Goal: Check status: Check status

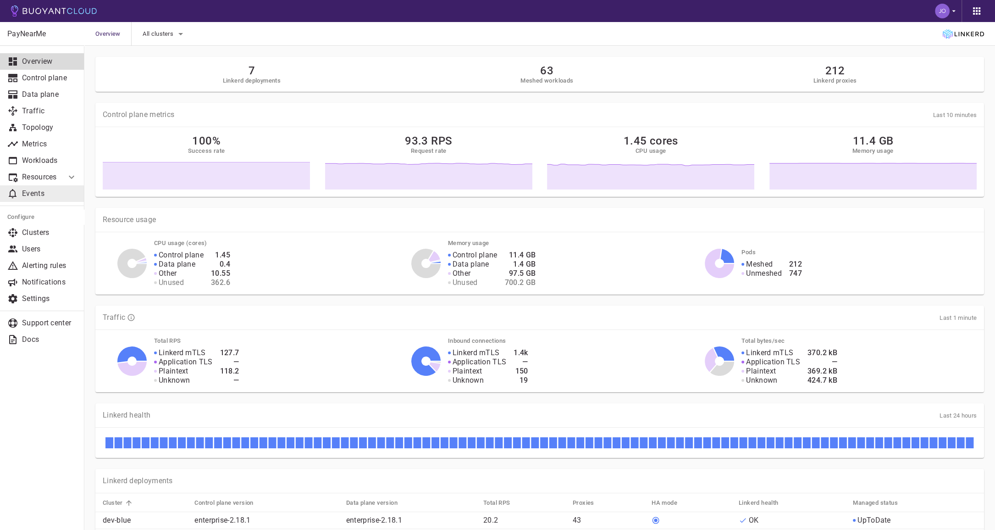
click at [46, 192] on p "Events" at bounding box center [49, 193] width 55 height 9
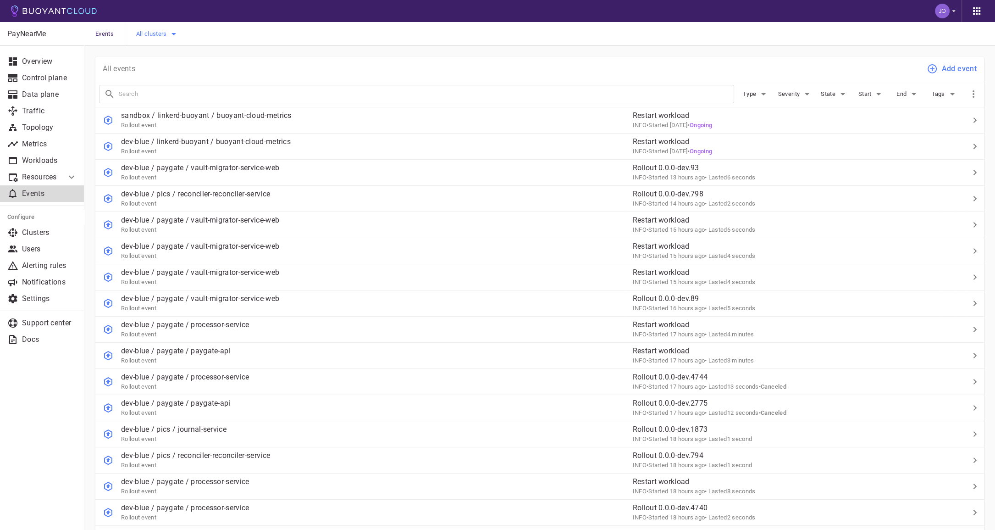
click at [163, 31] on span "All clusters" at bounding box center [152, 33] width 33 height 7
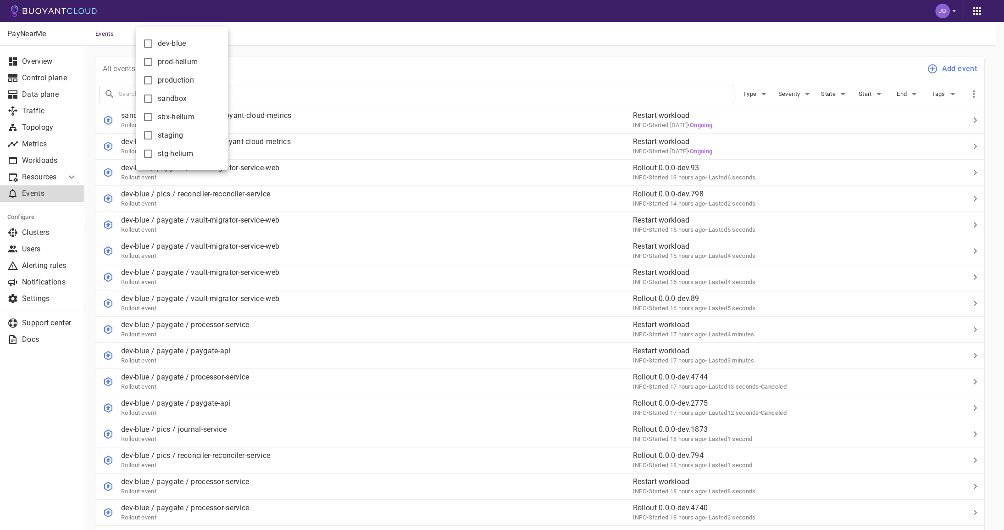
click at [163, 45] on span "dev-blue" at bounding box center [172, 43] width 28 height 9
click at [154, 45] on input "dev-blue" at bounding box center [148, 43] width 11 height 11
checkbox input "true"
click at [333, 52] on div at bounding box center [502, 265] width 1004 height 530
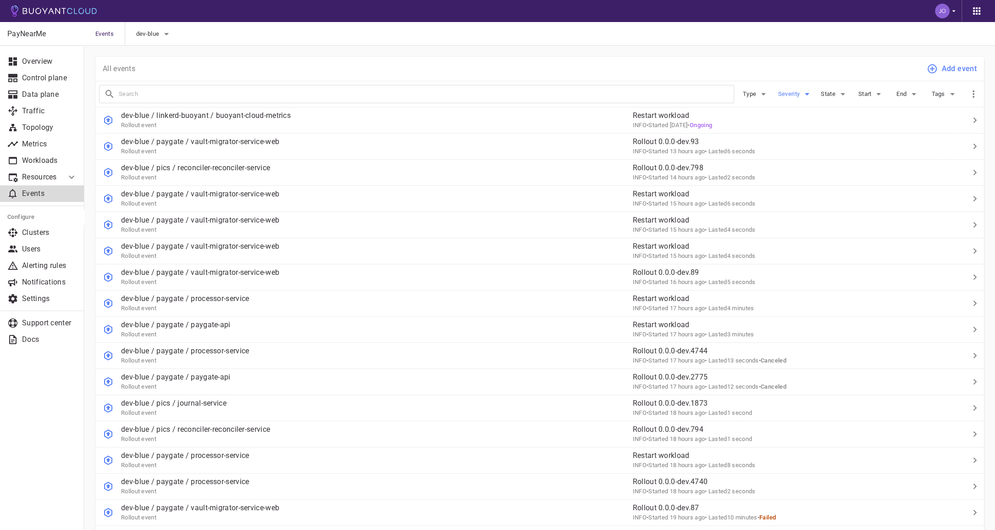
click at [797, 99] on button "Severity" at bounding box center [795, 94] width 34 height 14
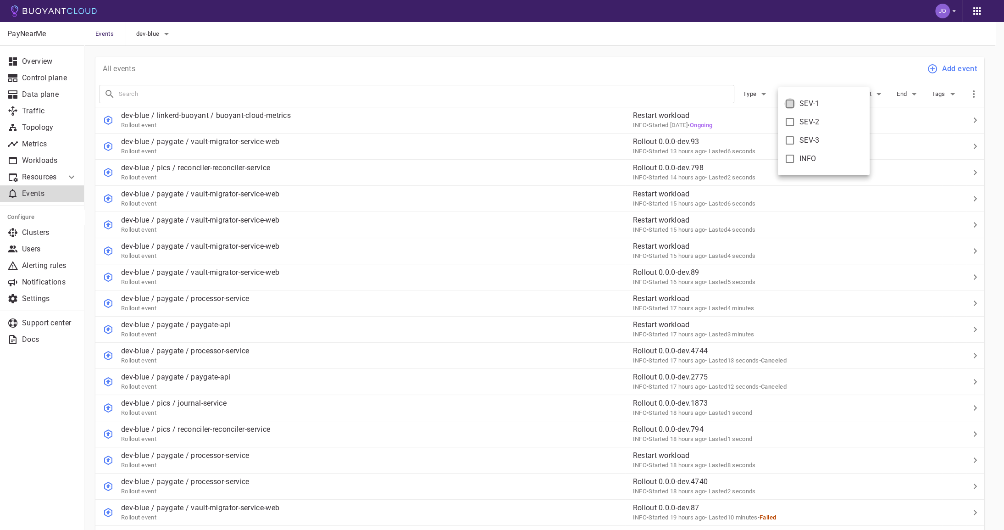
click at [790, 106] on input "SEV-1" at bounding box center [789, 103] width 11 height 11
checkbox input "true"
type input "severity:sev-1"
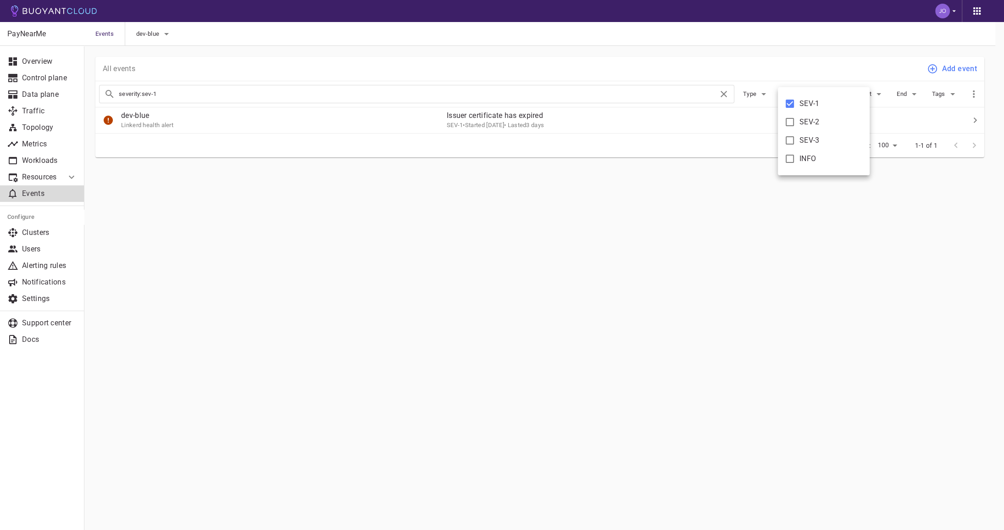
click at [573, 123] on div at bounding box center [502, 265] width 1004 height 530
click at [504, 116] on p "Issuer certificate has expired" at bounding box center [679, 115] width 459 height 9
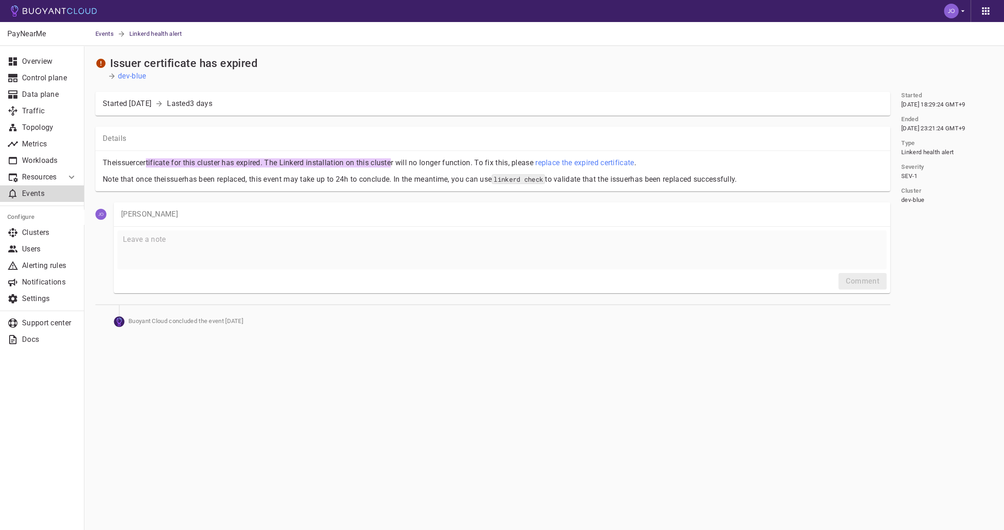
drag, startPoint x: 147, startPoint y: 166, endPoint x: 392, endPoint y: 163, distance: 245.8
click at [392, 163] on p "The issuer certificate for this cluster has expired. The Linkerd installation o…" at bounding box center [493, 162] width 780 height 9
click at [49, 160] on p "Workloads" at bounding box center [49, 160] width 55 height 9
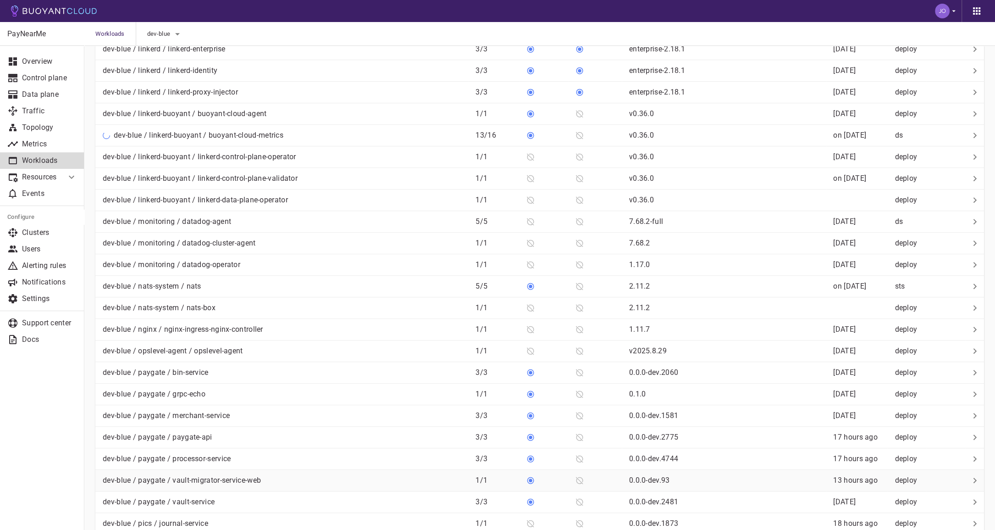
scroll to position [897, 0]
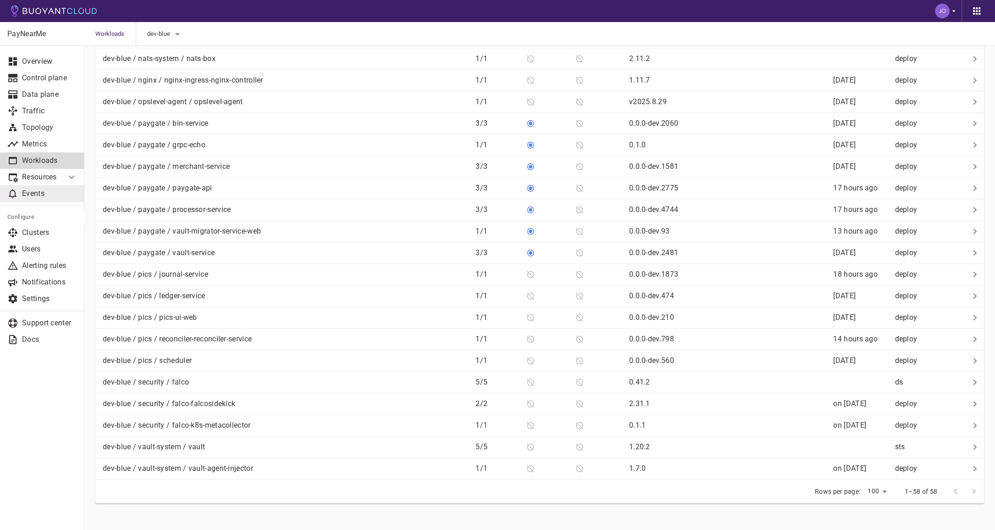
click at [42, 190] on p "Events" at bounding box center [49, 193] width 55 height 9
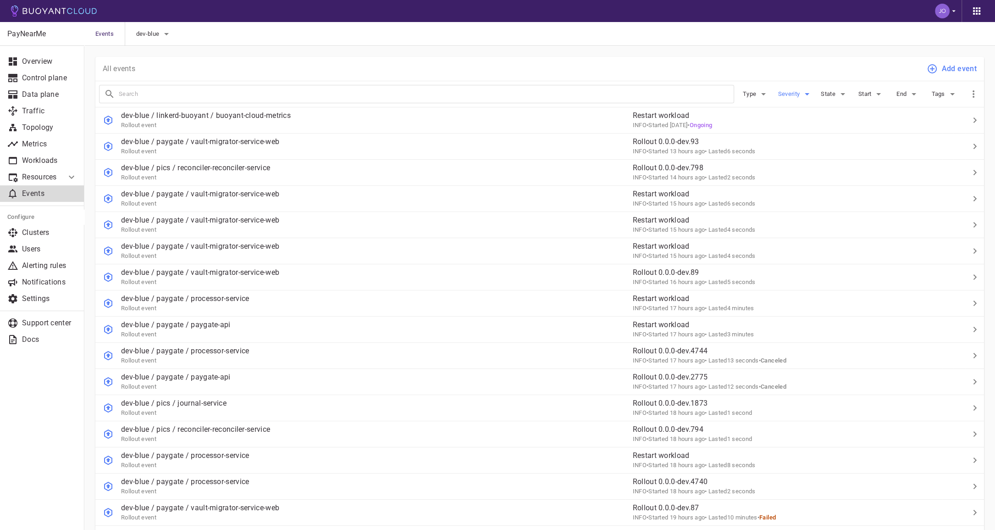
click at [802, 93] on icon "button" at bounding box center [806, 93] width 11 height 11
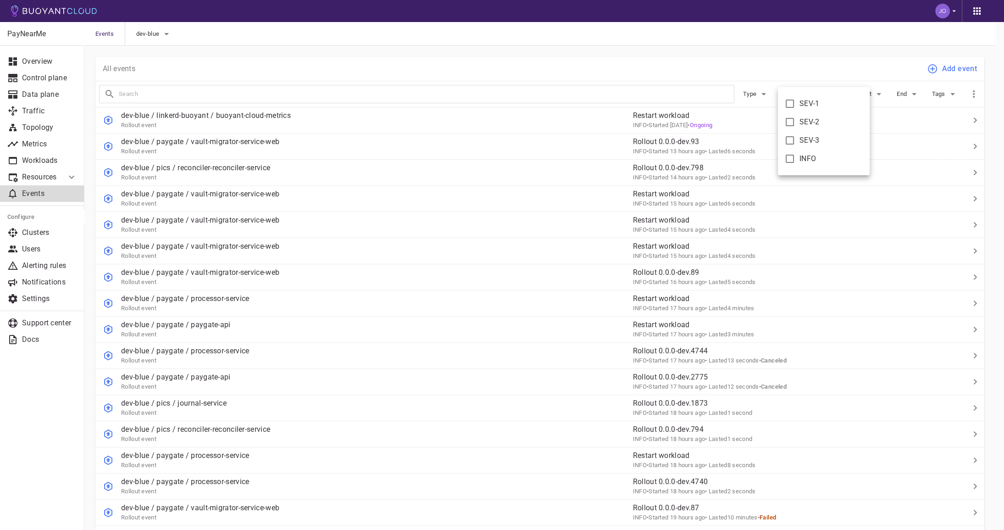
click at [792, 105] on input "SEV-1" at bounding box center [789, 103] width 11 height 11
checkbox input "true"
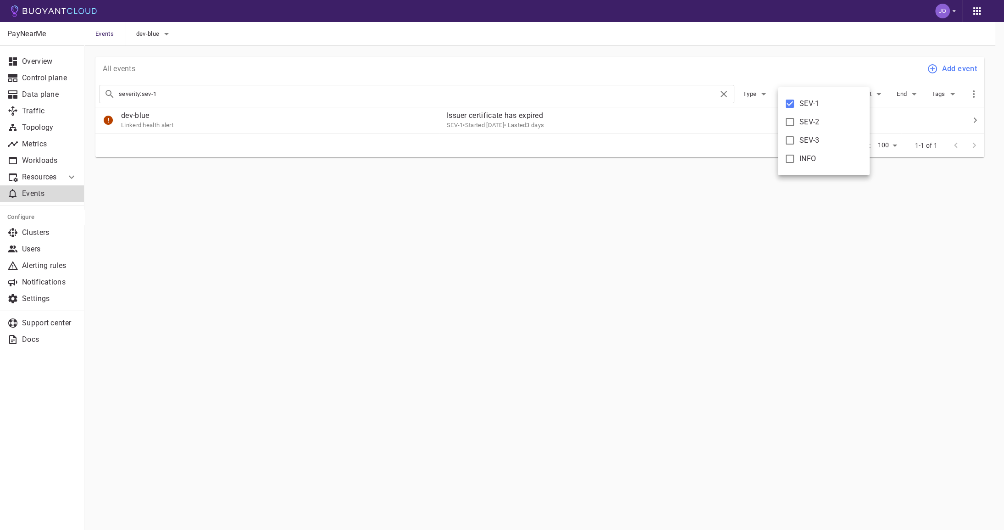
type input "severity:sev-1"
click at [659, 53] on div at bounding box center [502, 265] width 1004 height 530
click at [649, 120] on div "SEV-1 • Started [DATE] • Lasted 3 days" at bounding box center [679, 124] width 459 height 9
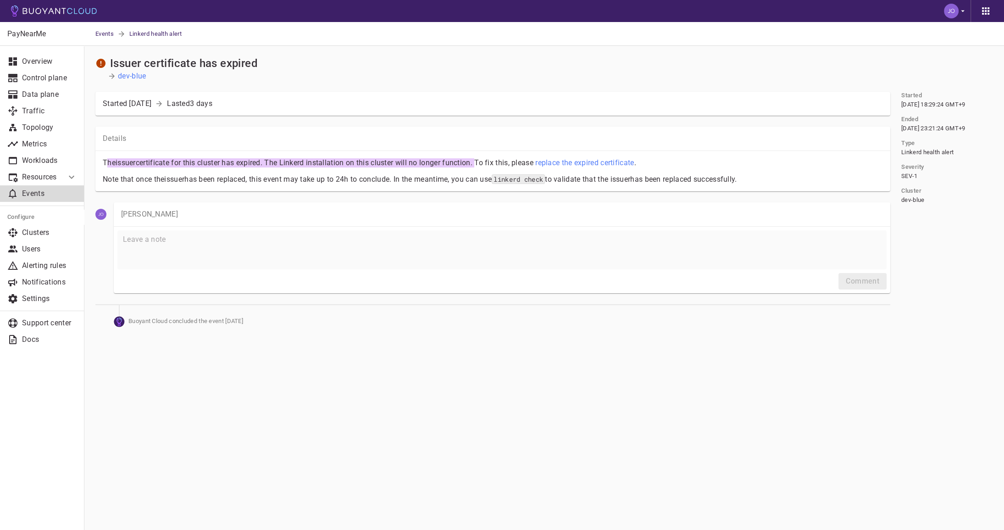
drag, startPoint x: 107, startPoint y: 161, endPoint x: 478, endPoint y: 164, distance: 370.9
click at [478, 164] on p "The issuer certificate for this cluster has expired. The Linkerd installation o…" at bounding box center [493, 162] width 780 height 9
click at [65, 177] on li "Resources" at bounding box center [33, 177] width 66 height 17
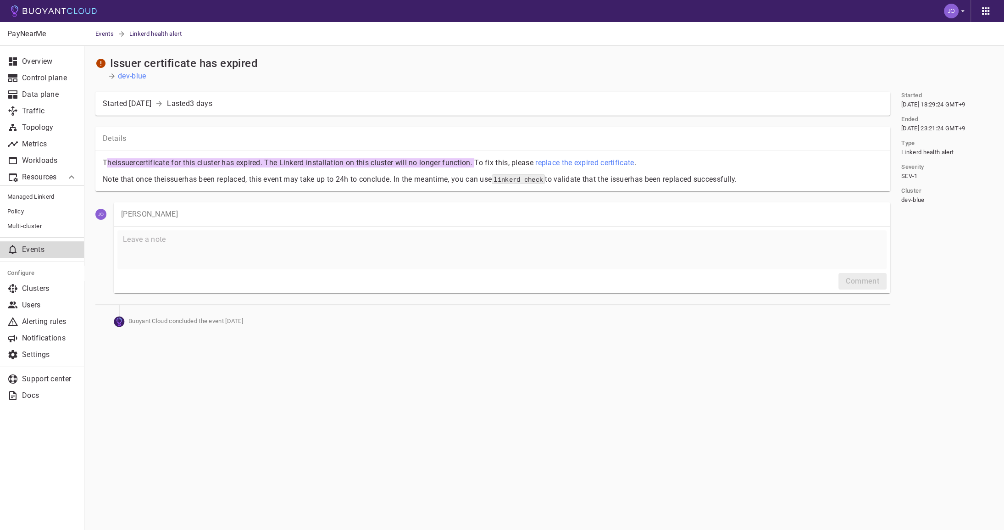
click at [64, 177] on li "Resources" at bounding box center [33, 177] width 66 height 17
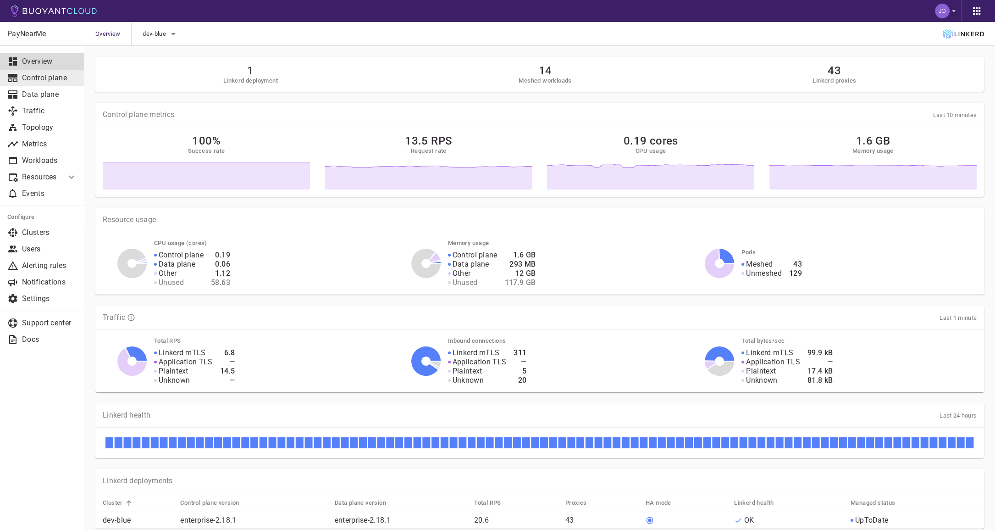
click at [36, 83] on link "Control plane" at bounding box center [42, 78] width 84 height 17
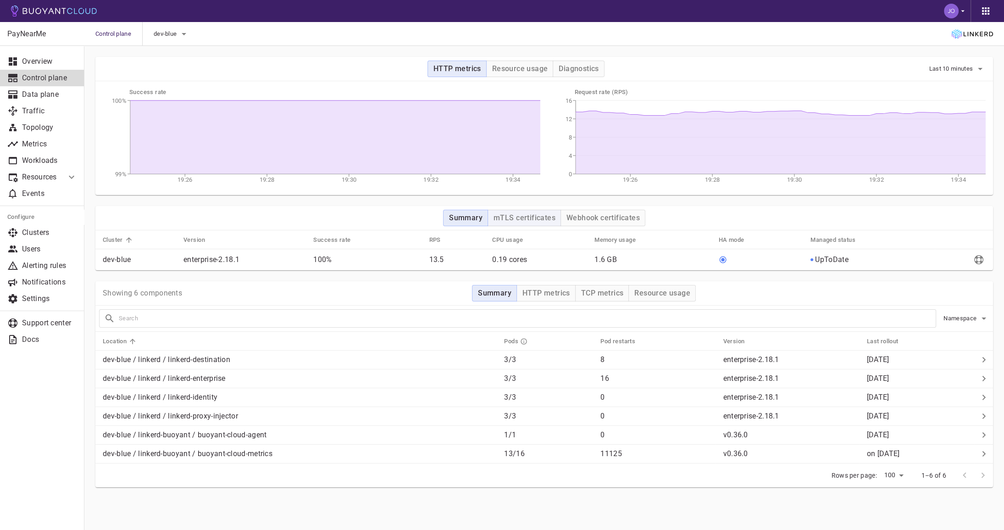
click at [517, 219] on h4 "mTLS certificates" at bounding box center [524, 217] width 62 height 9
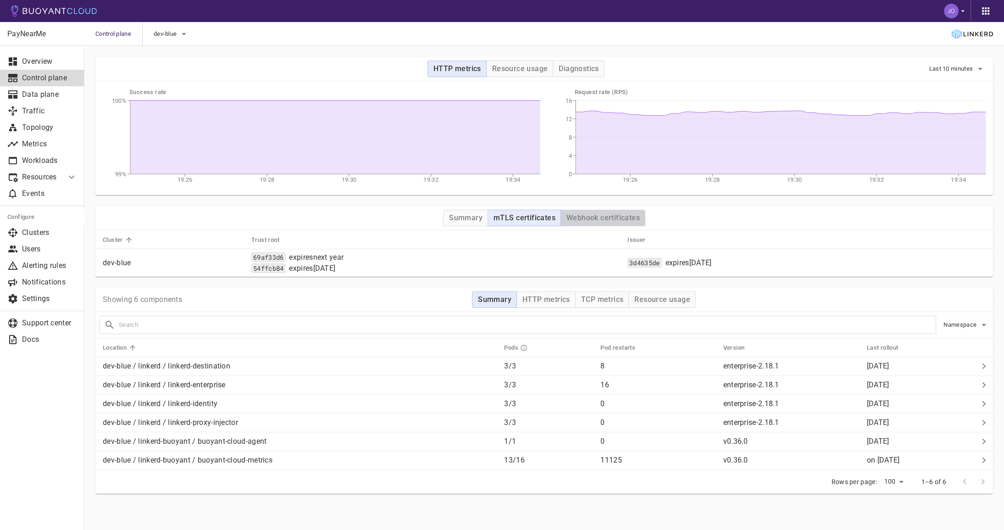
click at [586, 216] on h4 "Webhook certificates" at bounding box center [602, 217] width 73 height 9
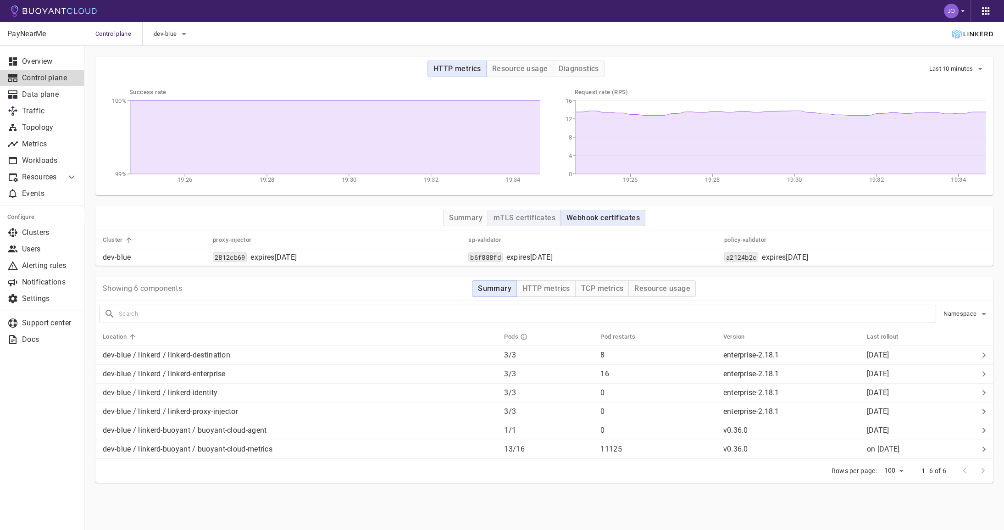
click at [540, 217] on h4 "mTLS certificates" at bounding box center [524, 217] width 62 height 9
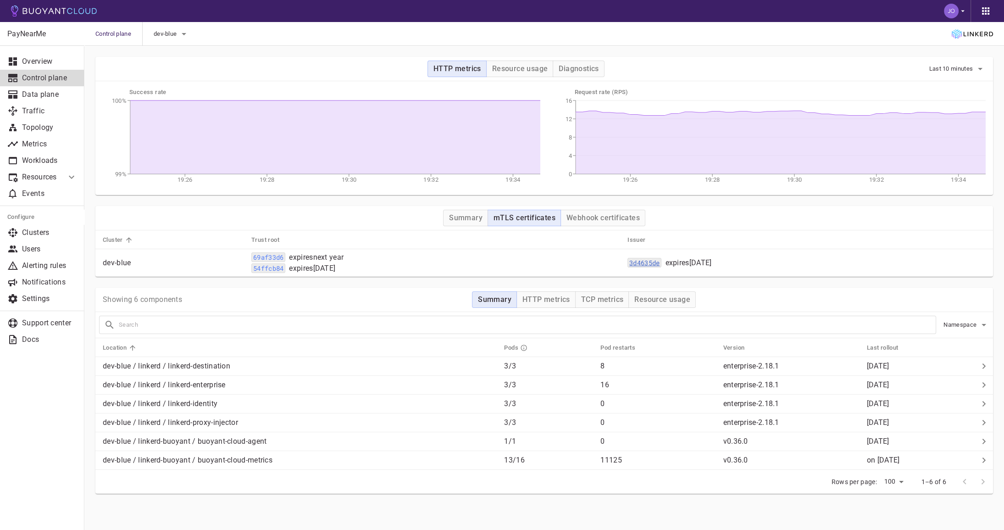
click at [652, 263] on code "3d4635de" at bounding box center [644, 263] width 34 height 10
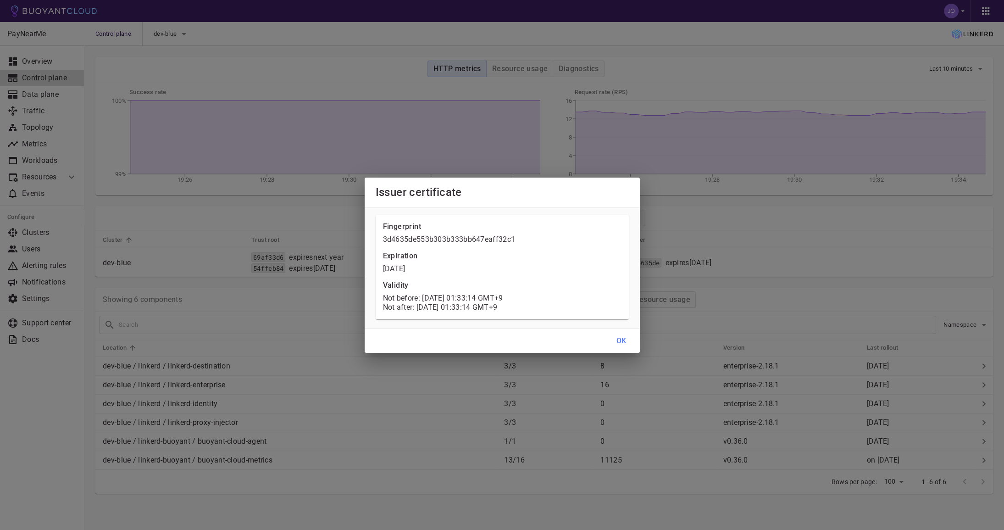
click at [620, 341] on h4 "OK" at bounding box center [621, 340] width 10 height 9
